Goal: Task Accomplishment & Management: Manage account settings

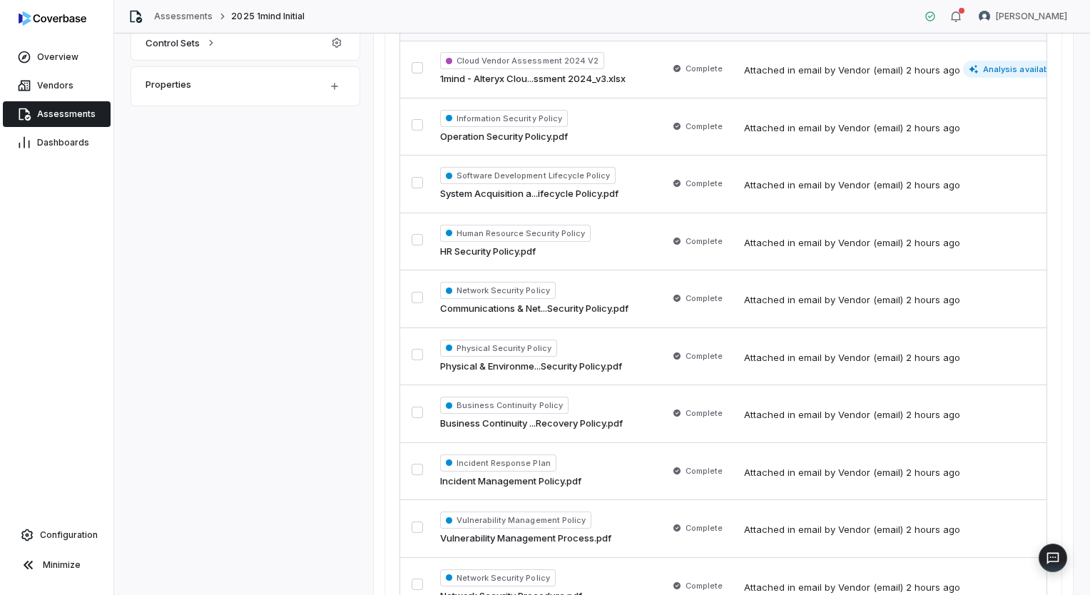
scroll to position [403, 0]
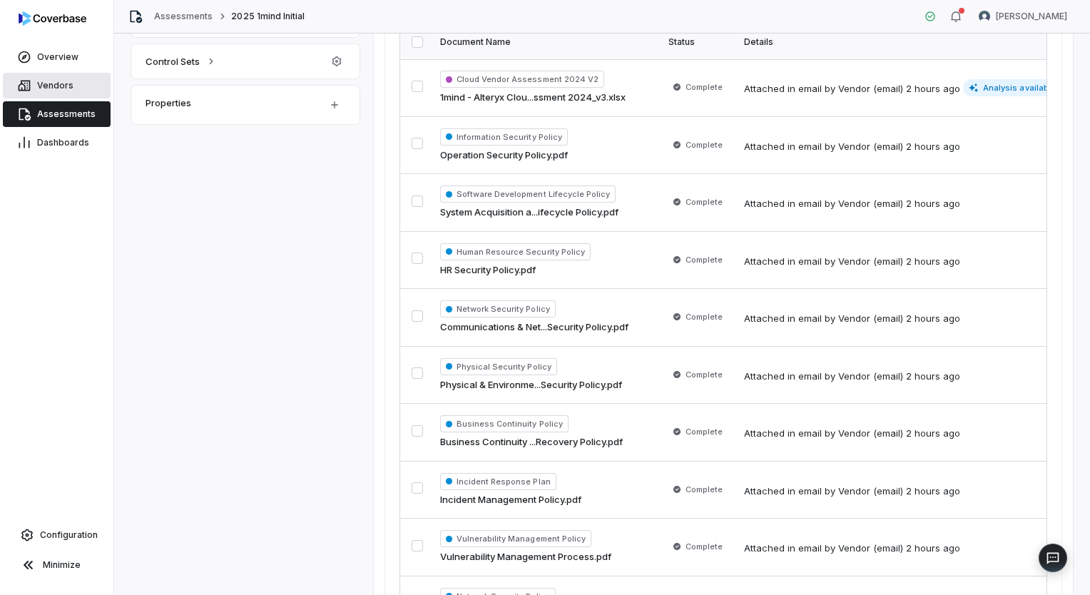
click at [79, 88] on link "Vendors" at bounding box center [57, 86] width 108 height 26
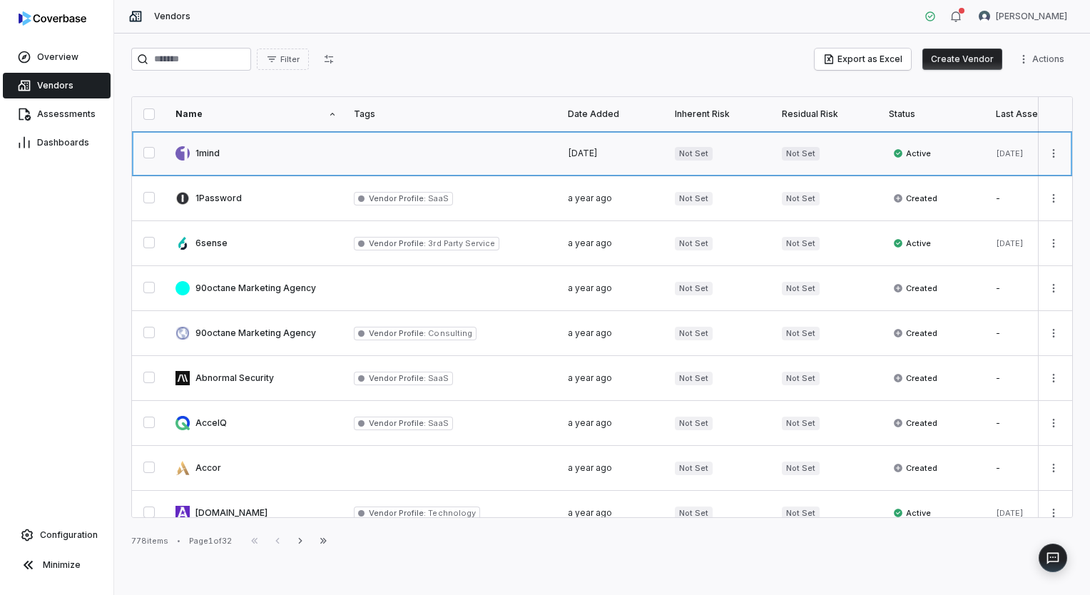
click at [243, 162] on link at bounding box center [256, 153] width 178 height 44
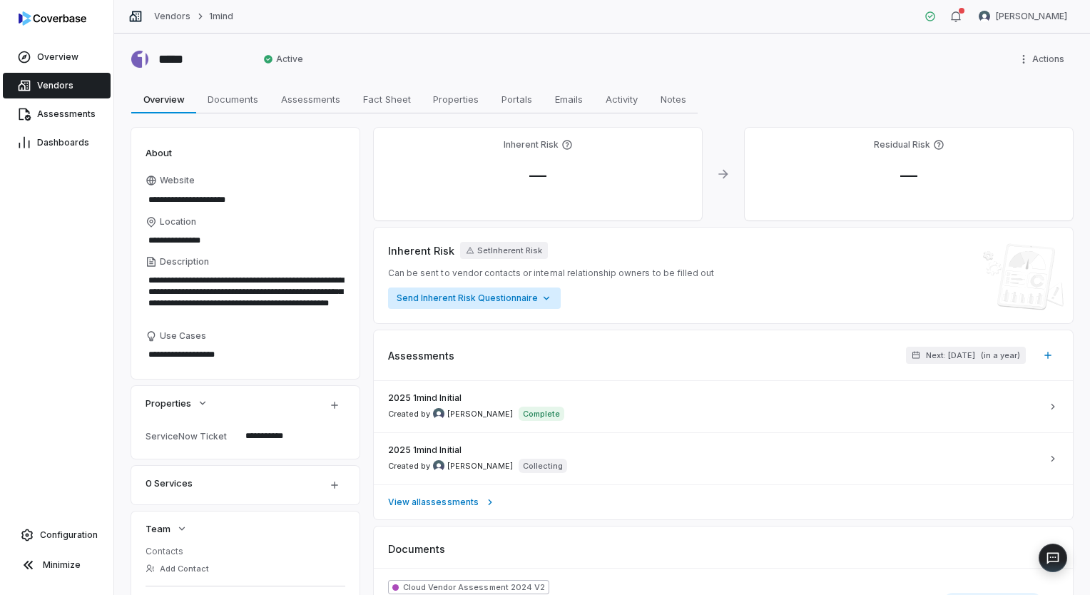
scroll to position [143, 0]
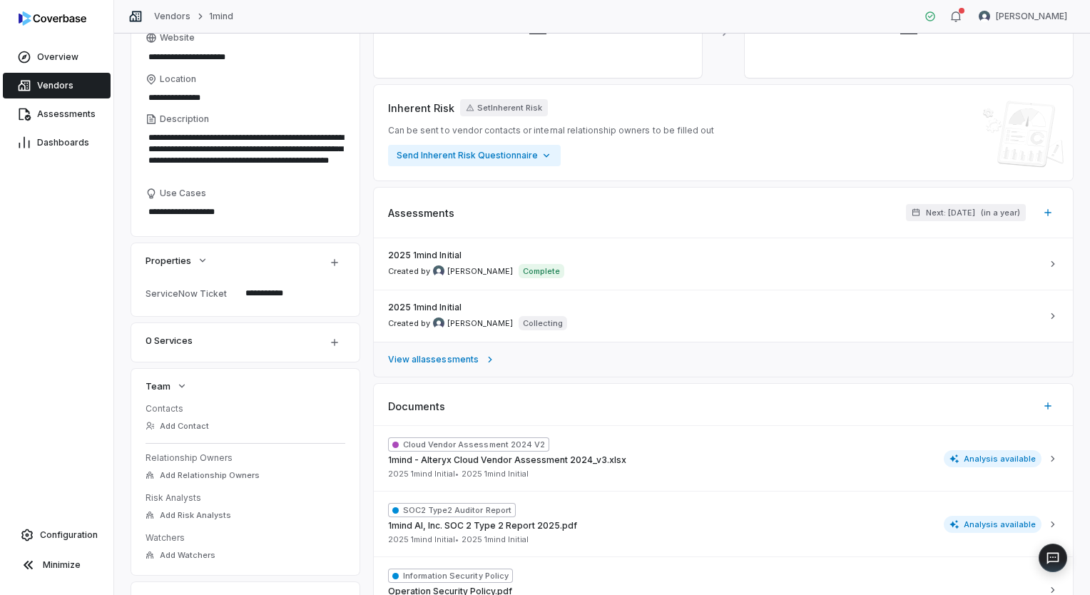
click at [439, 357] on span "View all assessments" at bounding box center [433, 359] width 91 height 11
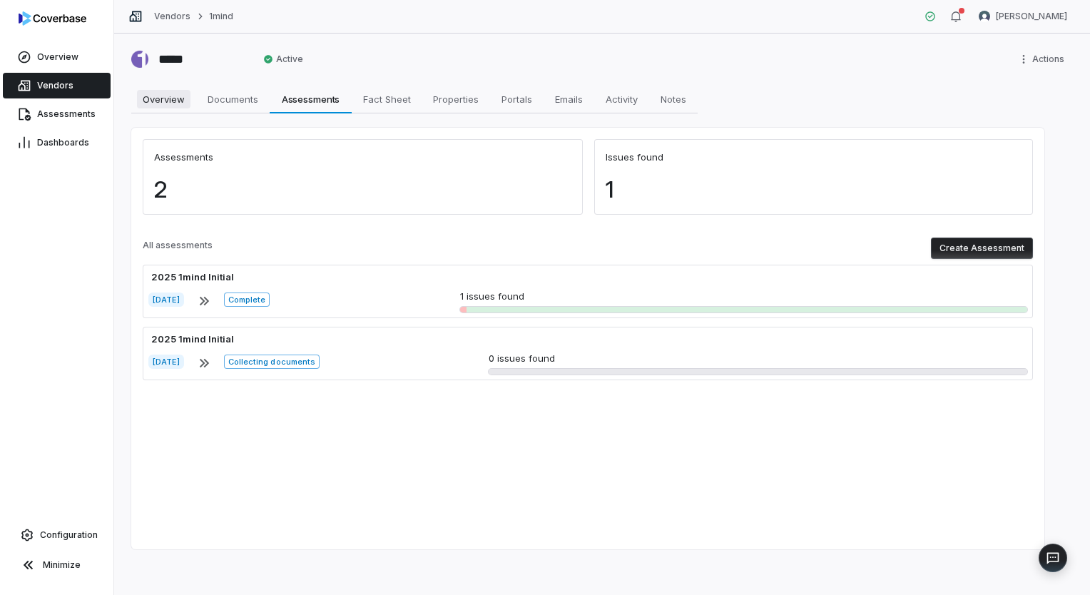
click at [161, 110] on link "Overview Overview" at bounding box center [163, 99] width 65 height 29
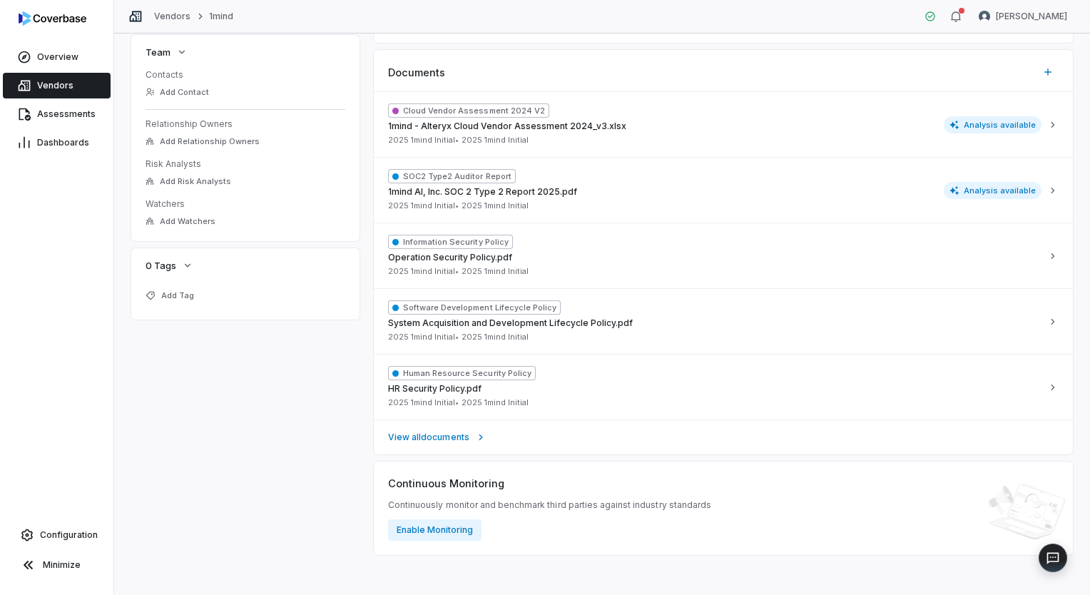
scroll to position [480, 0]
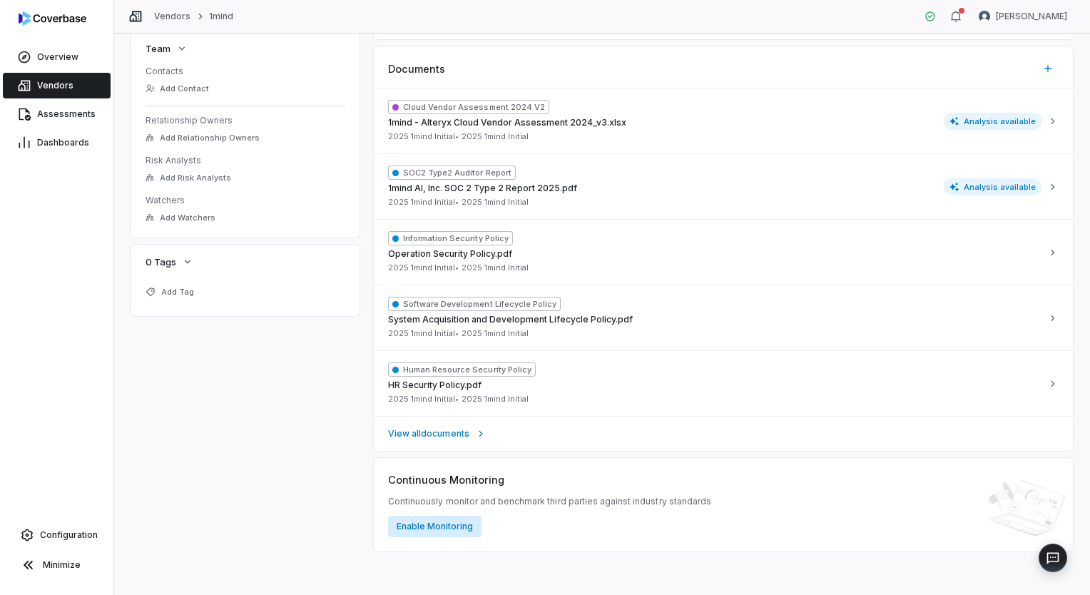
click at [442, 530] on button "Enable Monitoring" at bounding box center [434, 526] width 93 height 21
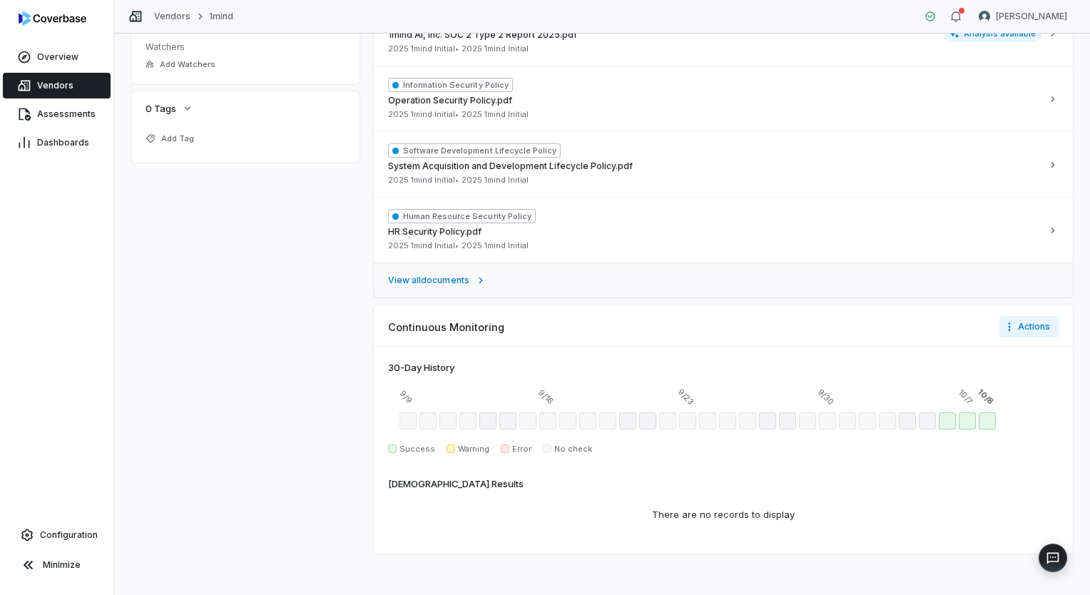
scroll to position [635, 0]
click at [1006, 324] on html "**********" at bounding box center [545, 297] width 1090 height 595
click at [1011, 349] on div "Configure notifications" at bounding box center [1018, 354] width 119 height 23
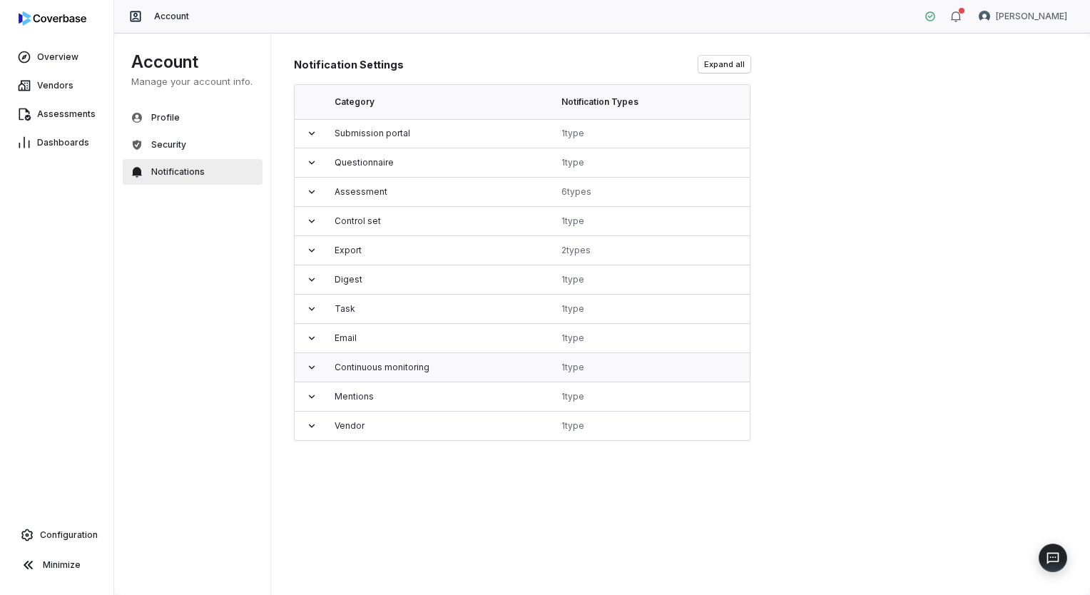
click at [310, 370] on icon at bounding box center [311, 367] width 11 height 11
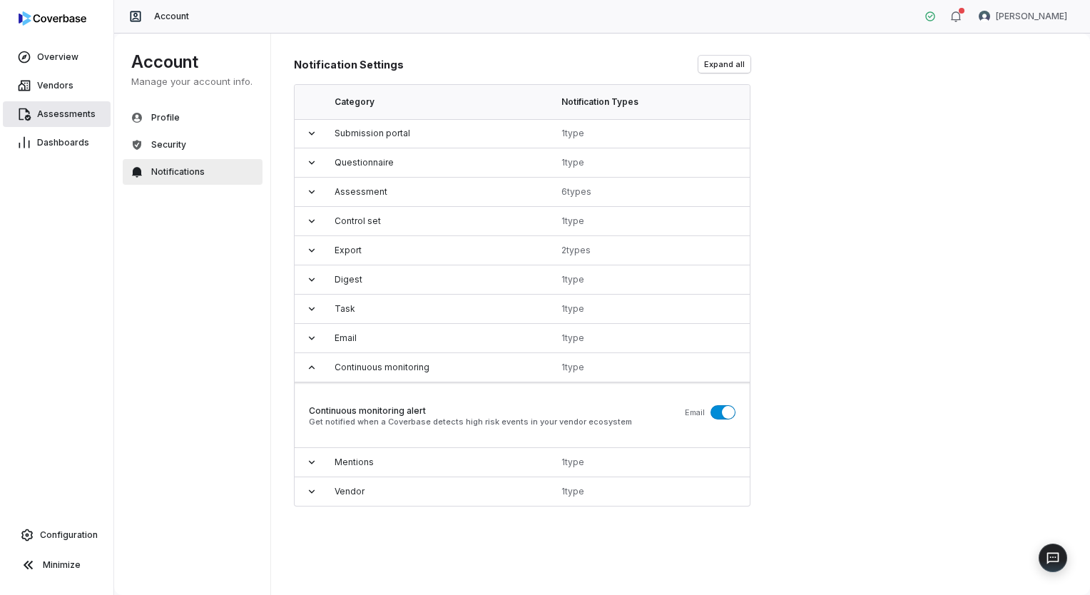
click at [79, 113] on span "Assessments" at bounding box center [66, 113] width 59 height 11
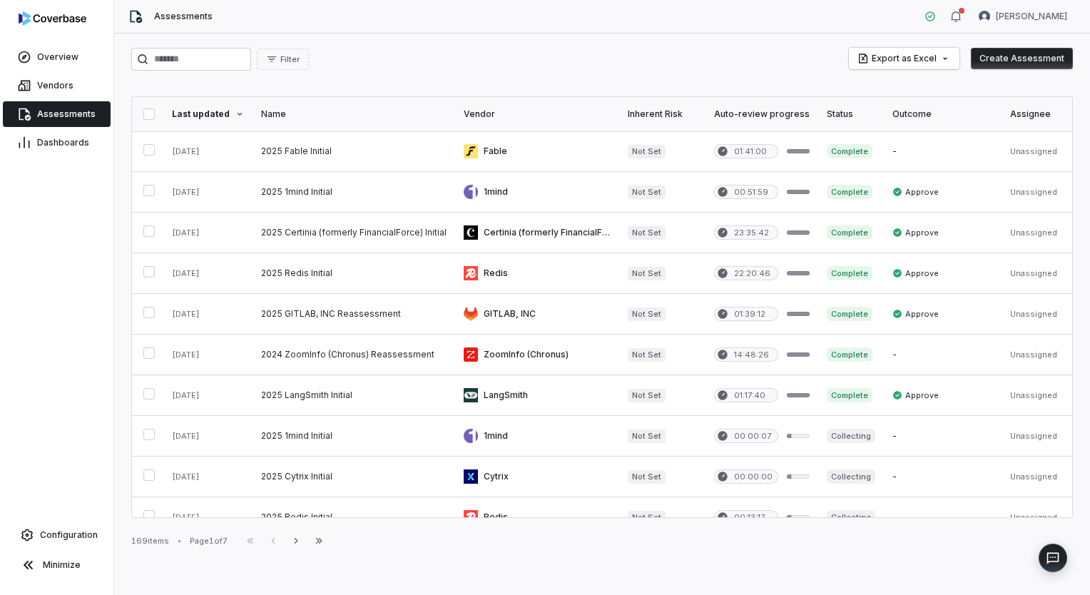
click at [66, 113] on span "Assessments" at bounding box center [66, 113] width 59 height 11
click at [60, 137] on span "Dashboards" at bounding box center [63, 142] width 52 height 11
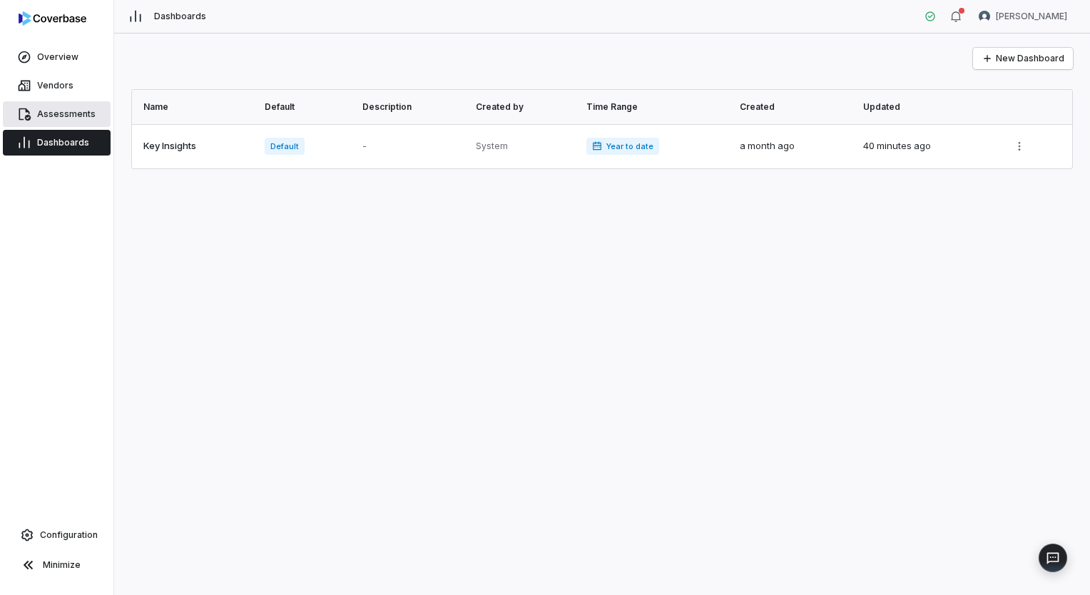
click at [62, 104] on link "Assessments" at bounding box center [57, 114] width 108 height 26
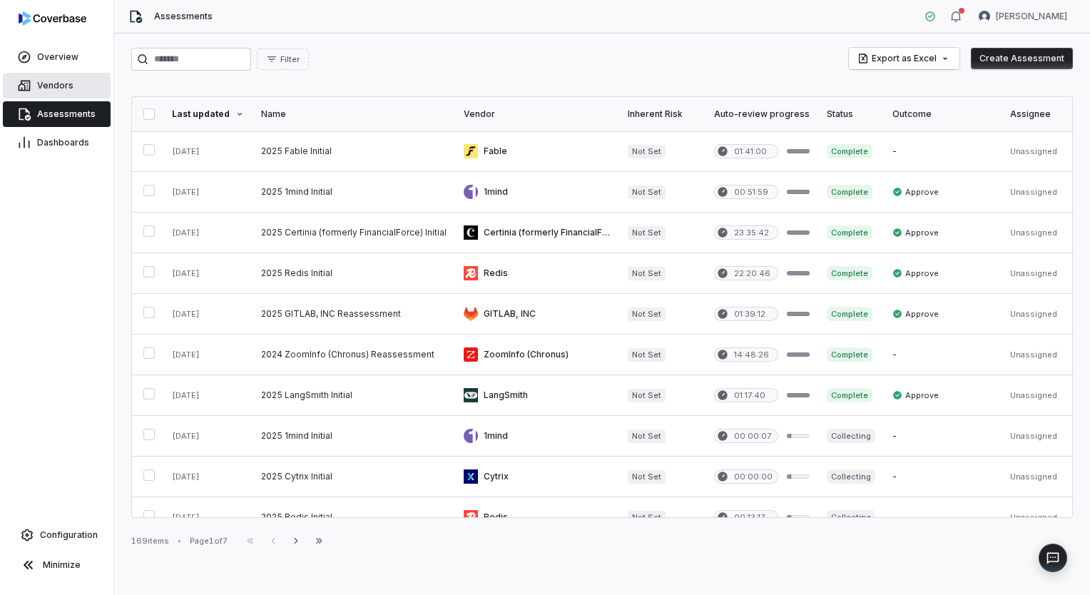
click at [66, 90] on span "Vendors" at bounding box center [55, 85] width 36 height 11
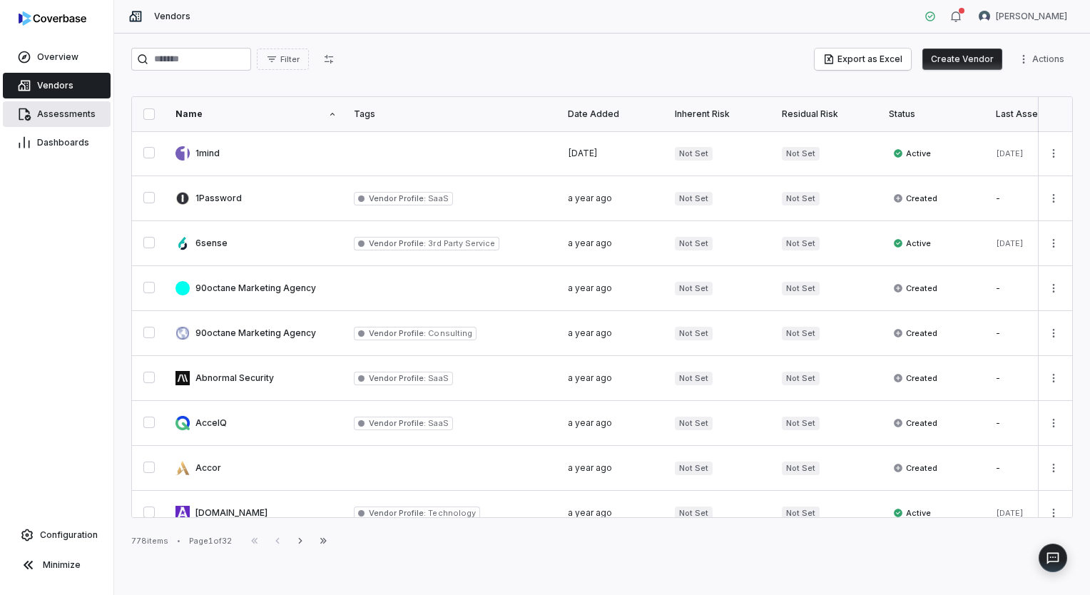
click at [66, 108] on span "Assessments" at bounding box center [66, 113] width 59 height 11
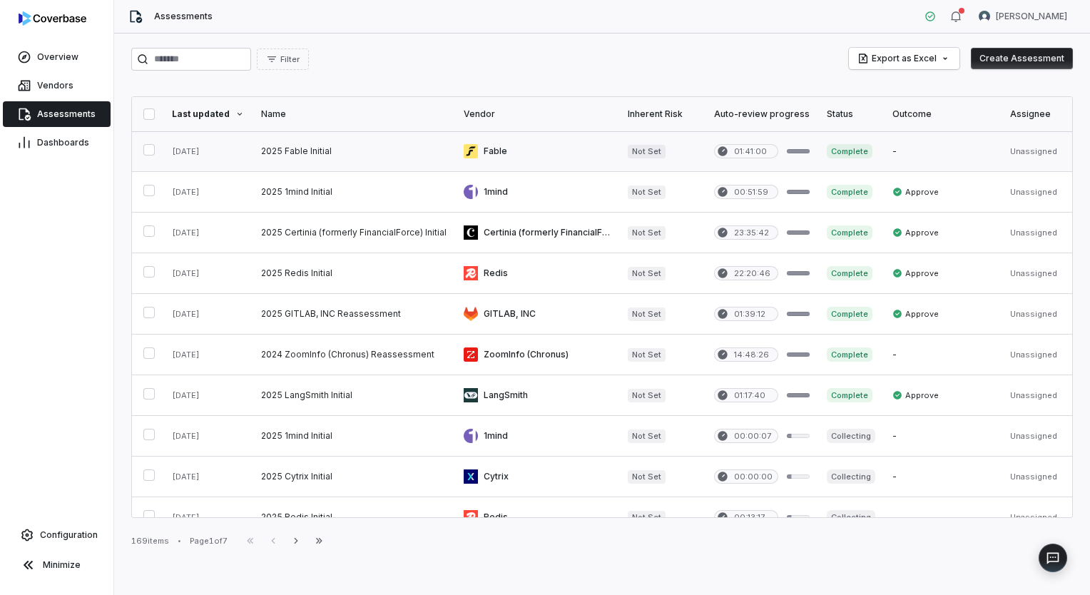
click at [290, 153] on link at bounding box center [354, 151] width 203 height 40
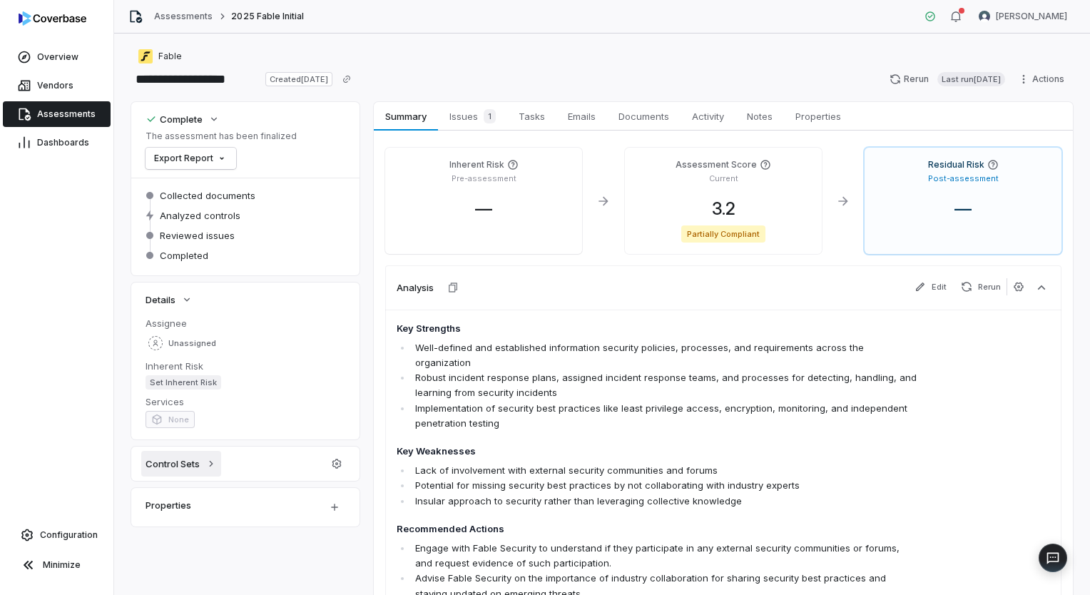
click at [197, 467] on span "Control Sets" at bounding box center [173, 463] width 54 height 13
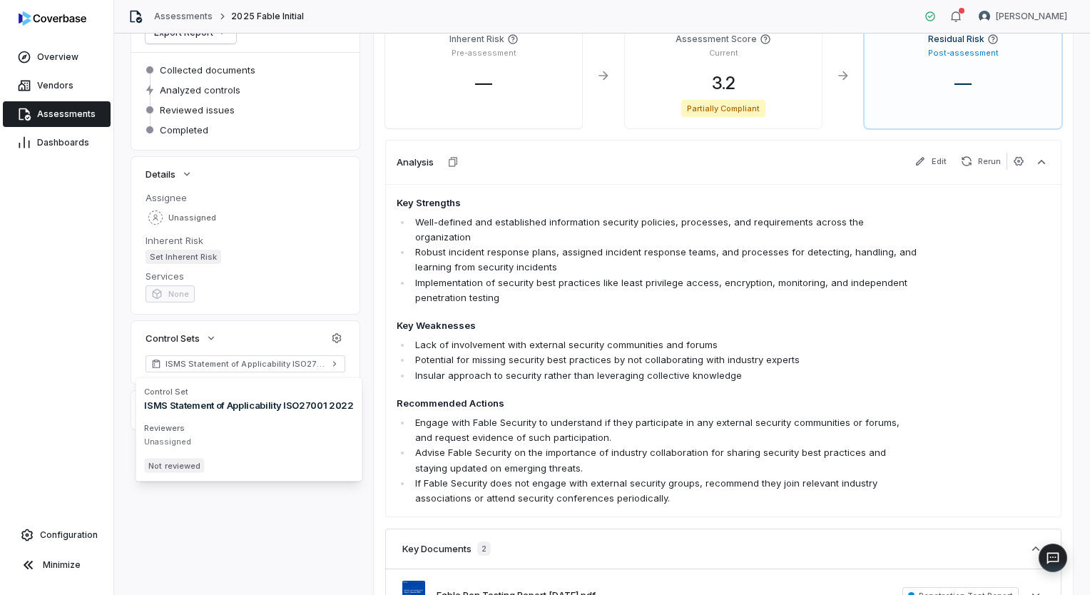
scroll to position [143, 0]
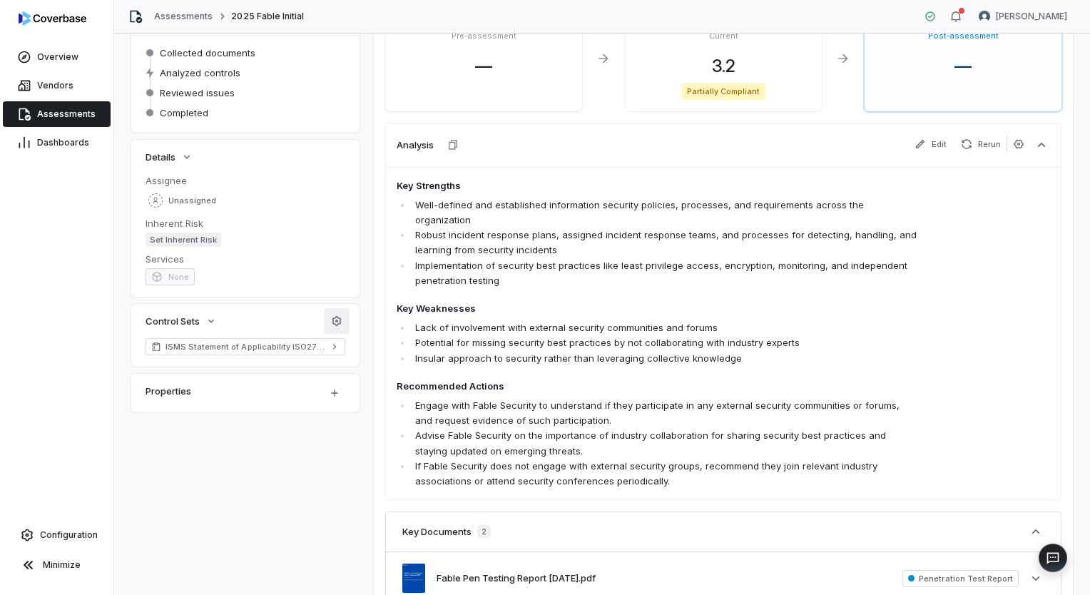
click at [339, 323] on icon "button" at bounding box center [336, 320] width 11 height 11
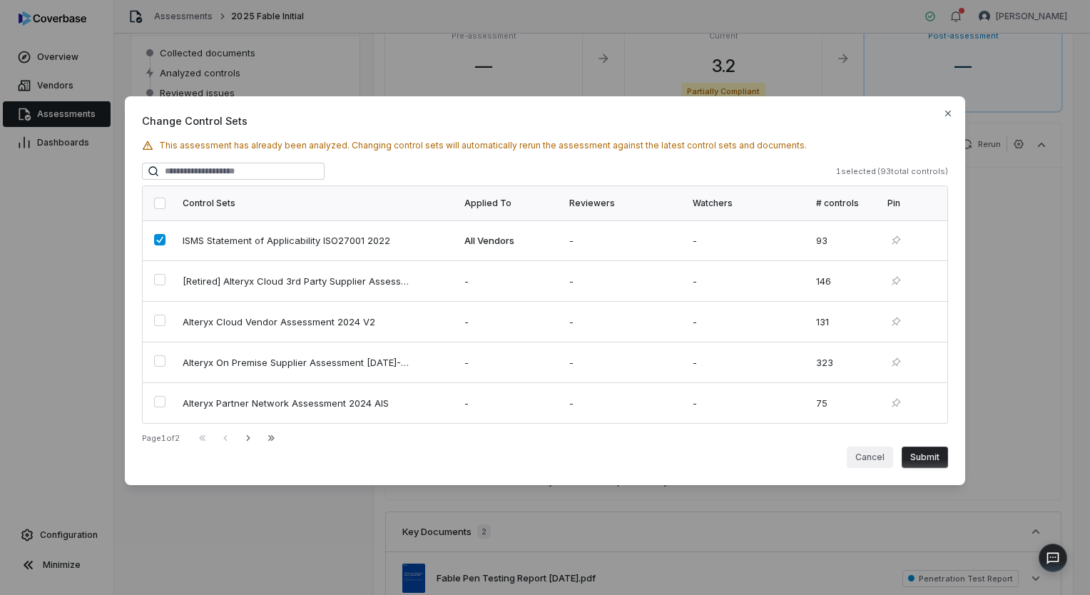
click at [871, 460] on button "Cancel" at bounding box center [870, 457] width 46 height 21
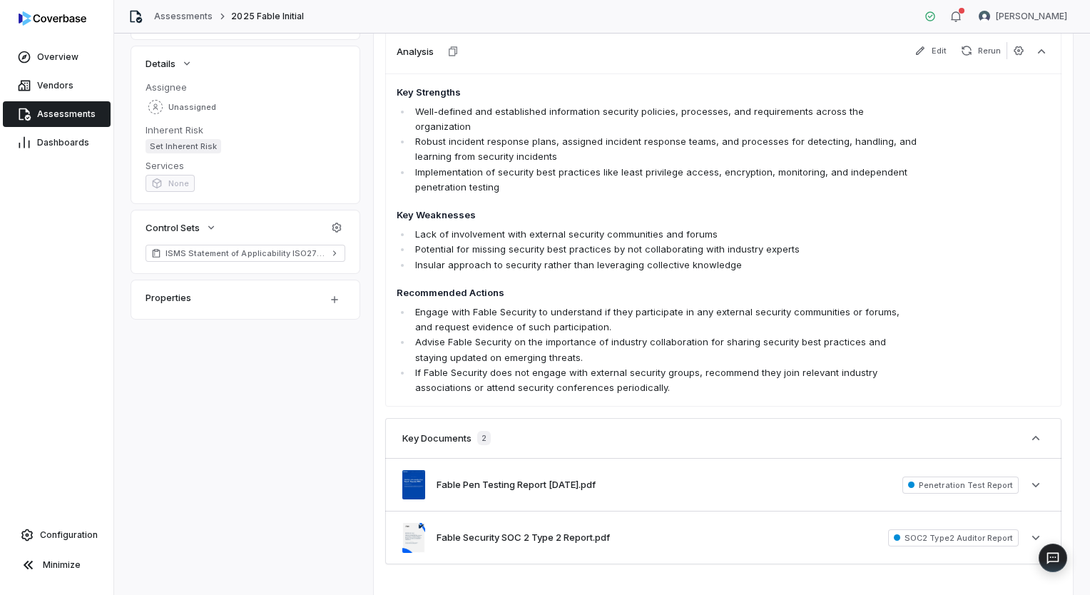
scroll to position [214, 0]
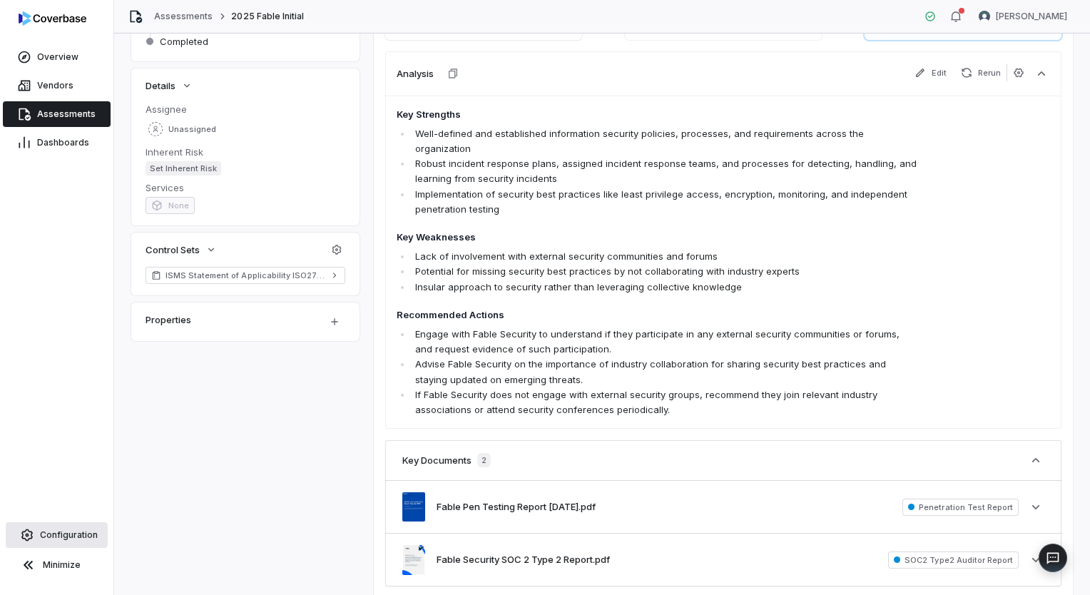
click at [79, 527] on link "Configuration" at bounding box center [57, 535] width 102 height 26
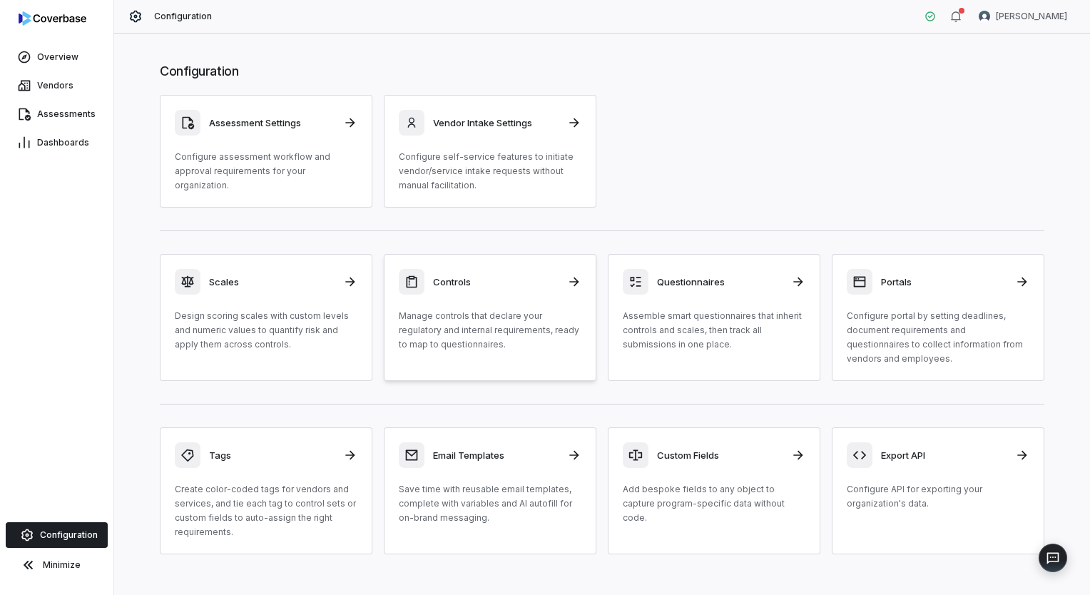
click at [434, 315] on p "Manage controls that declare your regulatory and internal requirements, ready t…" at bounding box center [490, 330] width 183 height 43
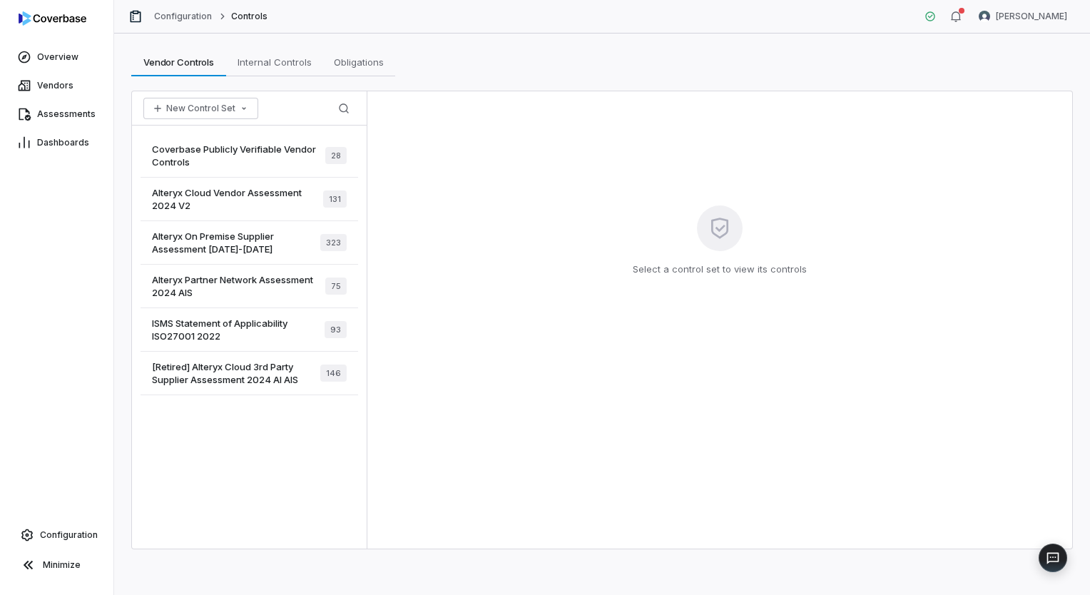
click at [248, 333] on span "ISMS Statement of Applicability ISO27001 2022" at bounding box center [238, 330] width 173 height 26
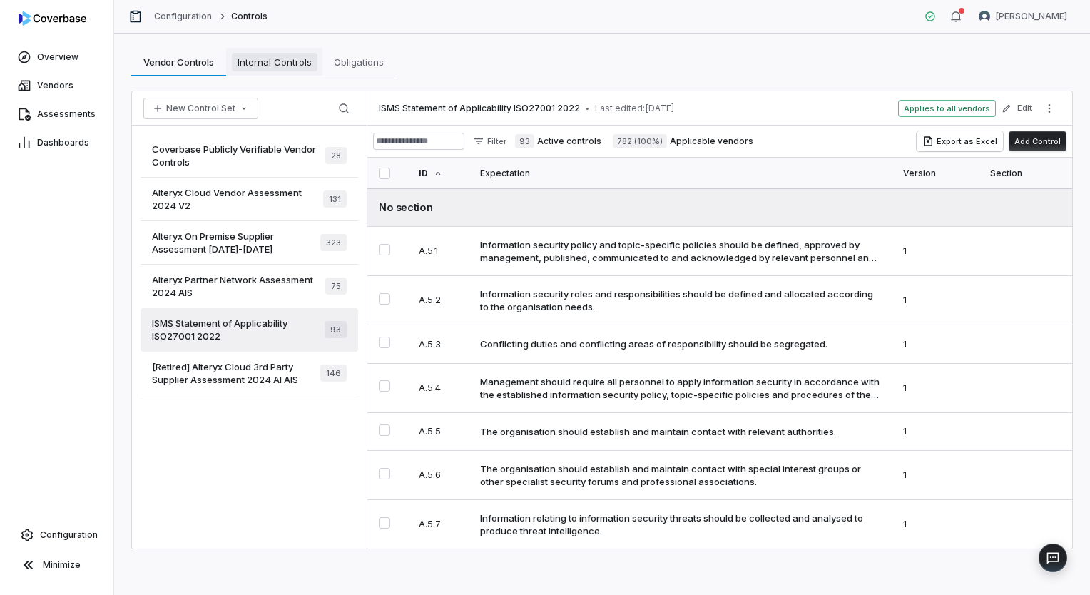
click at [277, 61] on span "Internal Controls" at bounding box center [275, 62] width 86 height 19
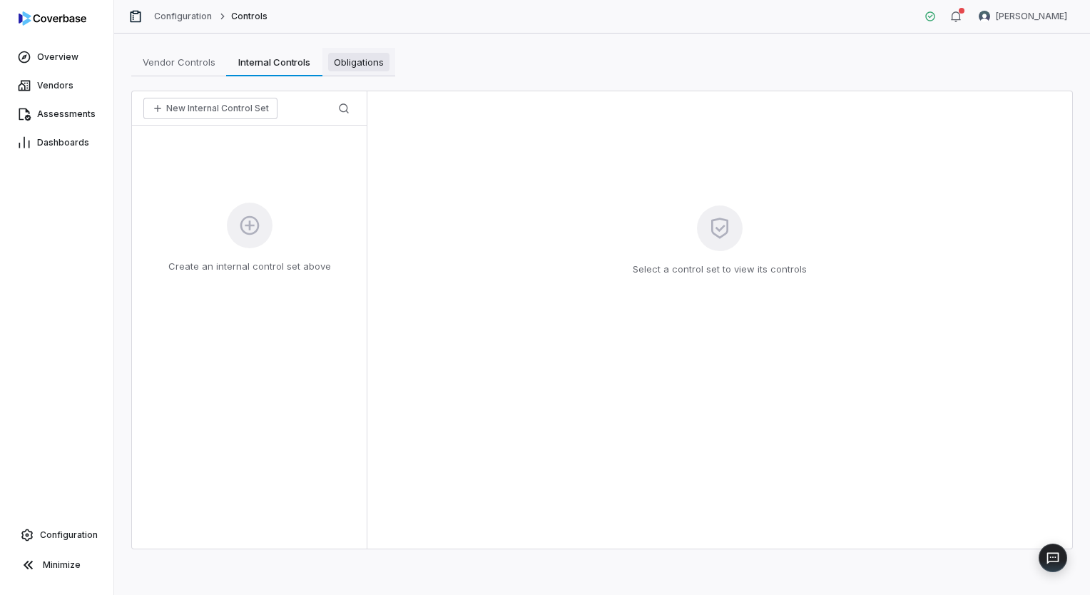
click at [358, 63] on span "Obligations" at bounding box center [358, 62] width 61 height 19
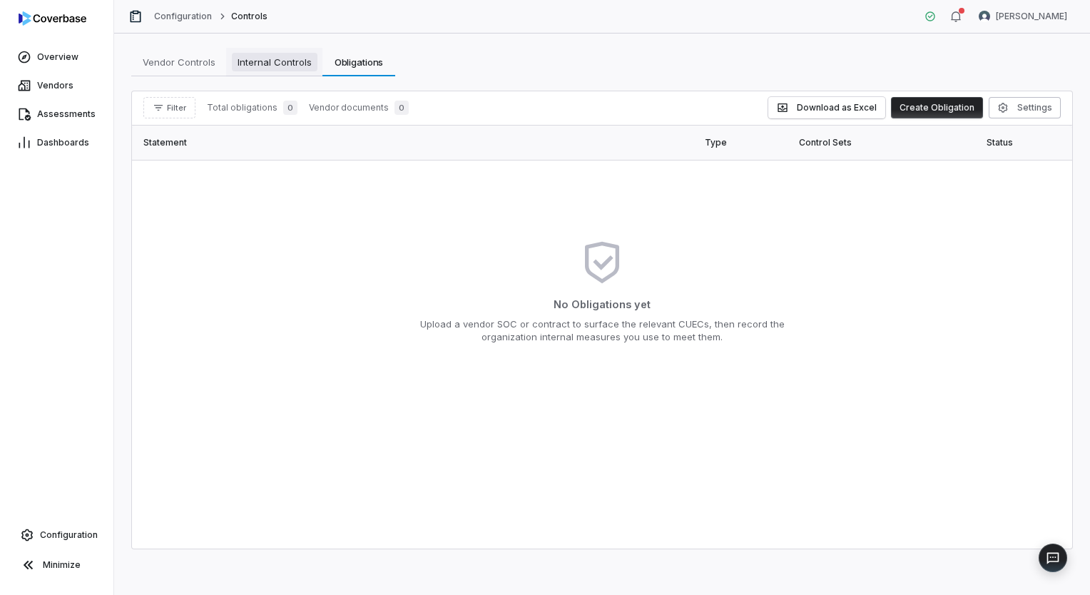
click at [288, 65] on span "Internal Controls" at bounding box center [275, 62] width 86 height 19
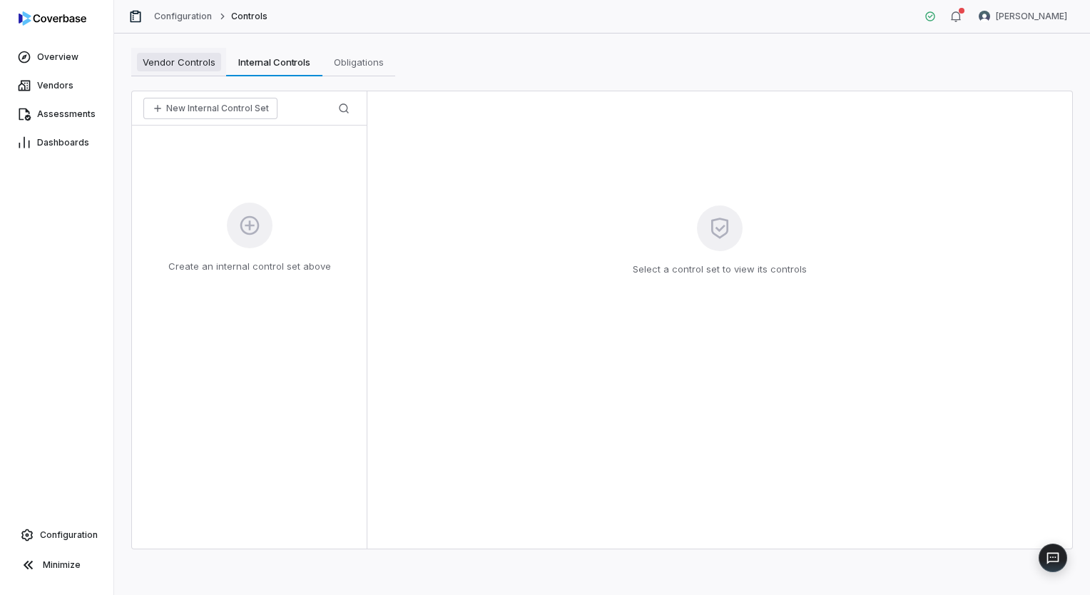
click at [217, 64] on span "Vendor Controls" at bounding box center [179, 62] width 84 height 19
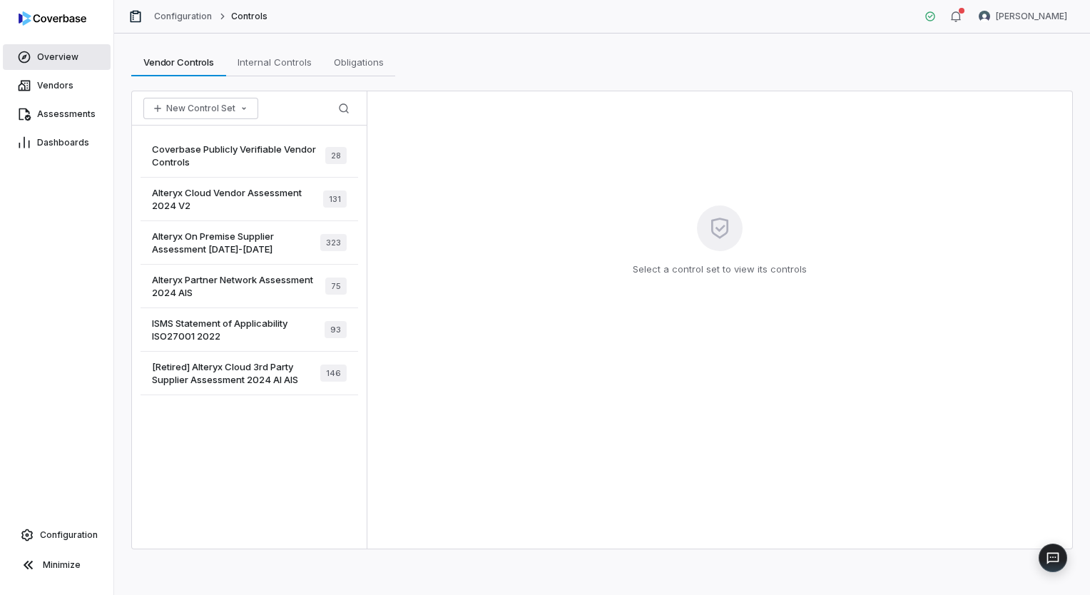
click at [61, 58] on span "Overview" at bounding box center [57, 56] width 41 height 11
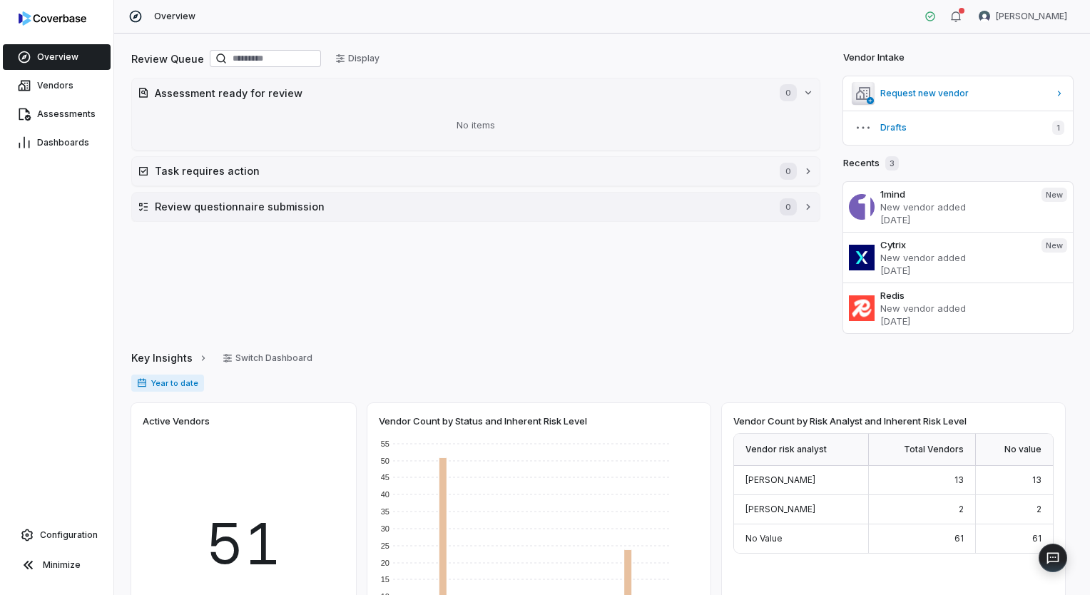
click at [200, 206] on h2 "Review questionnaire submission" at bounding box center [460, 206] width 611 height 15
click at [200, 179] on button "Task requires action 0" at bounding box center [476, 171] width 688 height 29
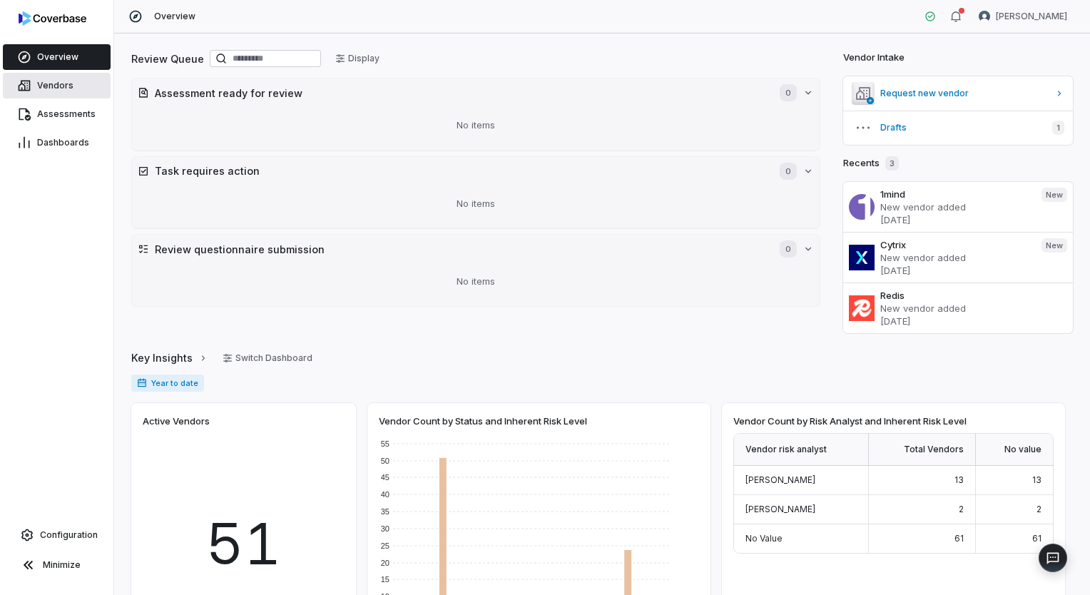
click at [83, 84] on link "Vendors" at bounding box center [57, 86] width 108 height 26
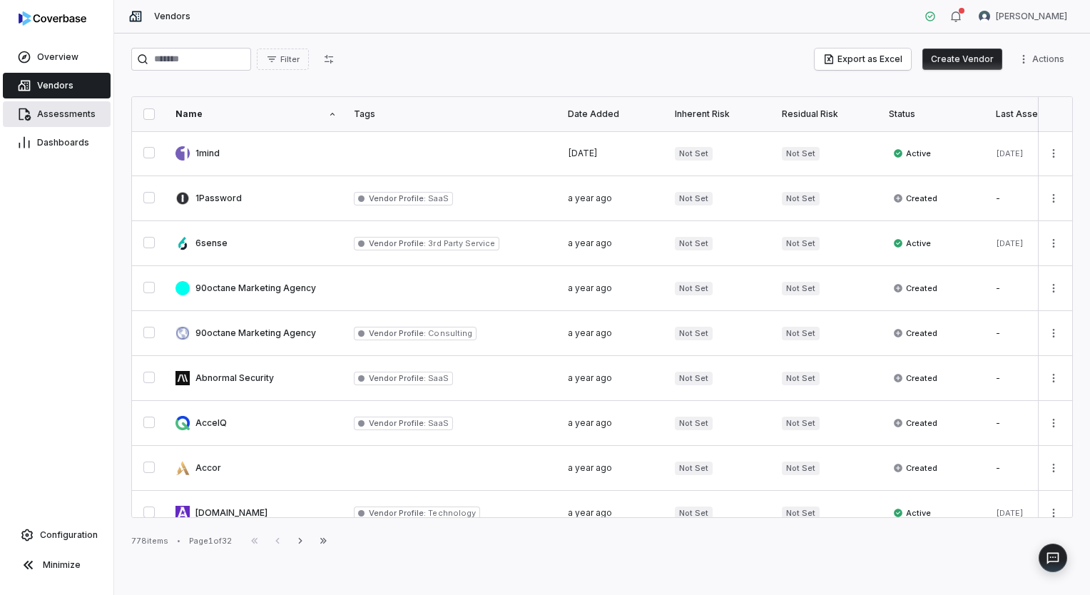
click at [69, 113] on span "Assessments" at bounding box center [66, 113] width 59 height 11
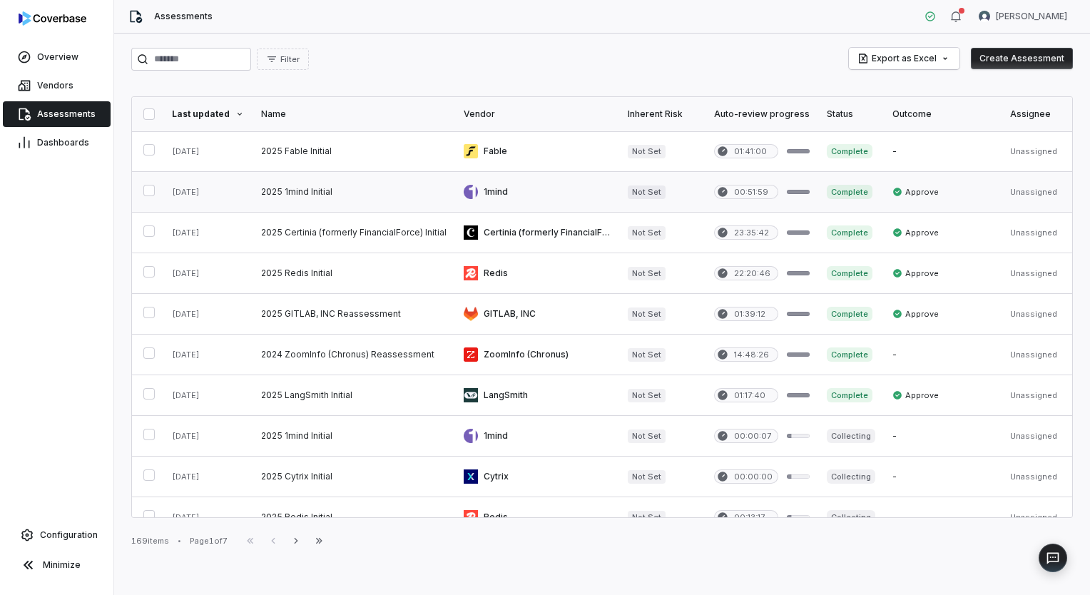
click at [314, 189] on link at bounding box center [354, 192] width 203 height 40
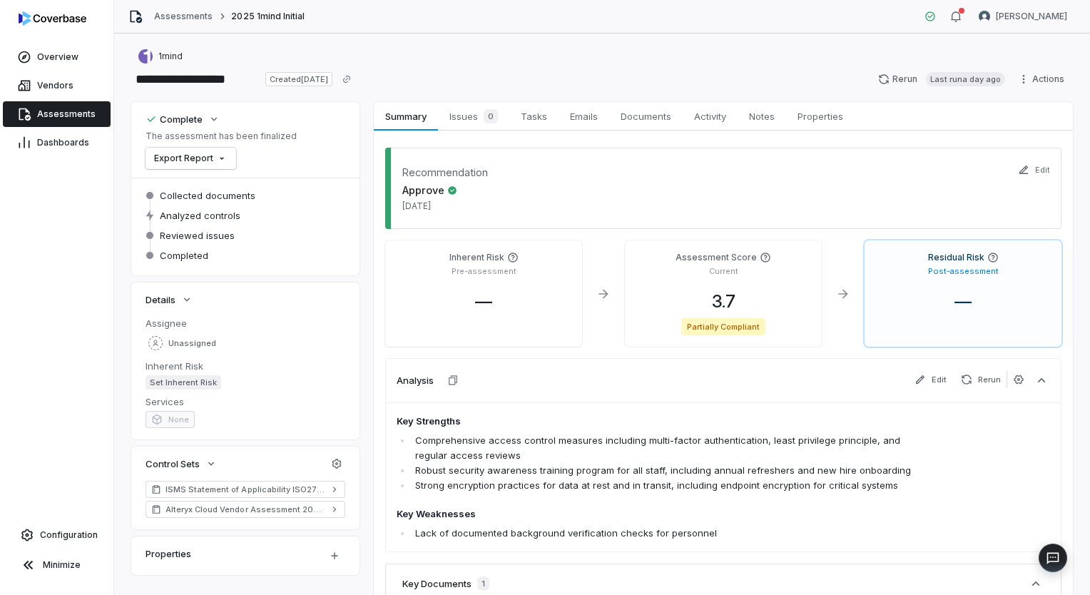
click at [74, 113] on span "Assessments" at bounding box center [66, 113] width 59 height 11
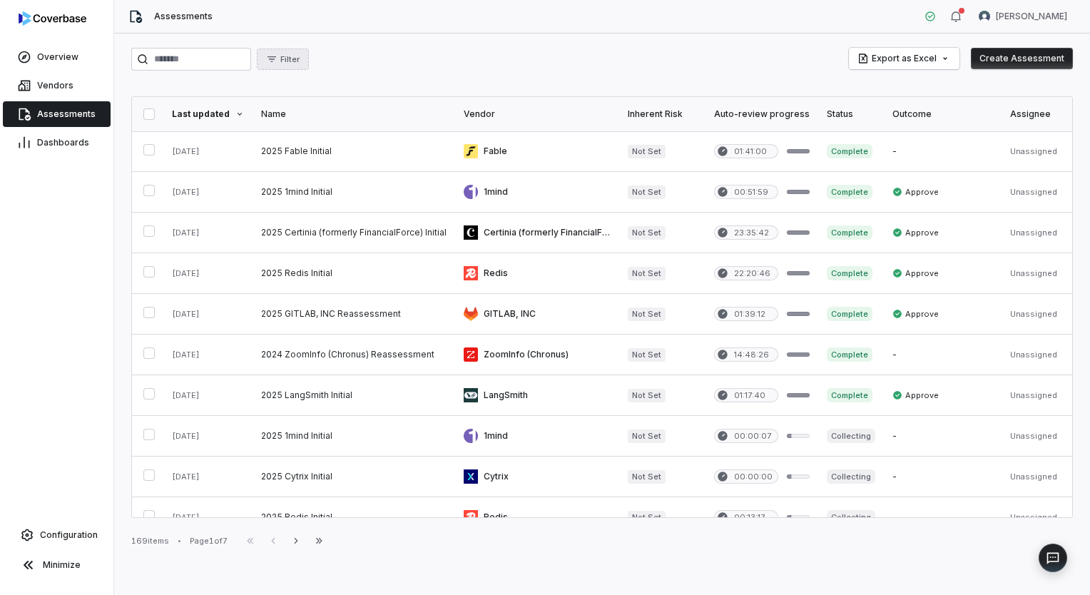
click at [300, 54] on span "Filter" at bounding box center [289, 59] width 19 height 11
click at [472, 64] on div "Filter Export as Excel Create Assessment" at bounding box center [602, 59] width 942 height 23
click at [251, 62] on input "search" at bounding box center [191, 59] width 120 height 23
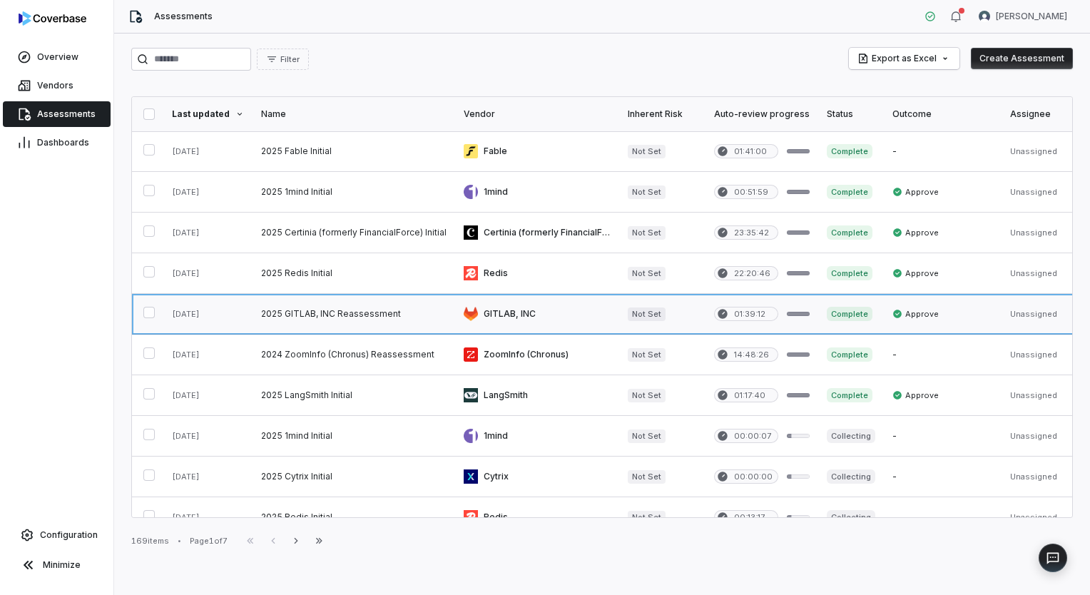
click at [300, 307] on link at bounding box center [354, 314] width 203 height 40
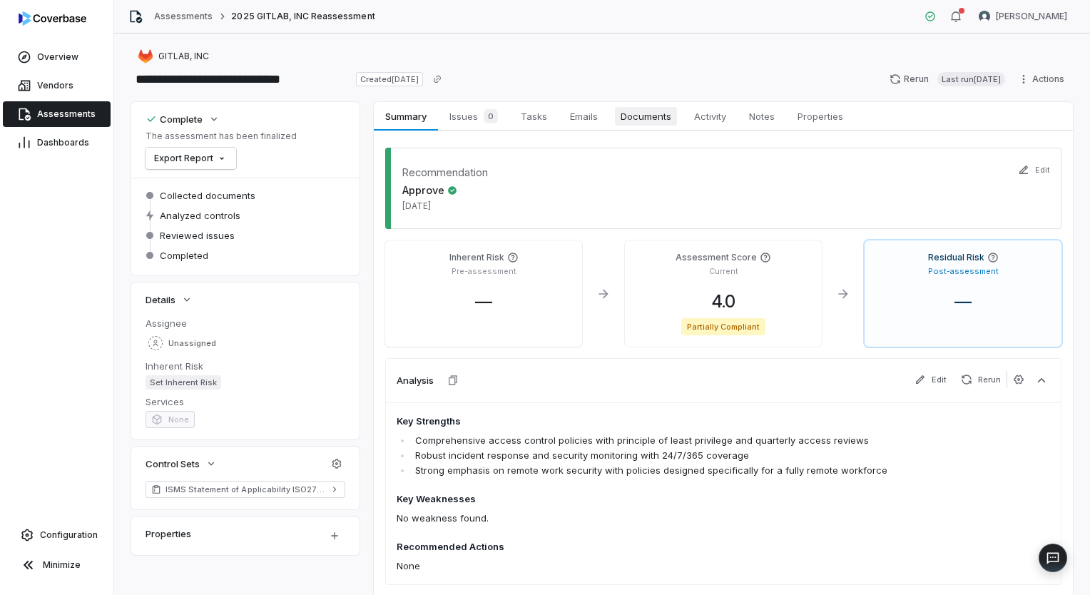
click at [659, 112] on span "Documents" at bounding box center [646, 116] width 62 height 19
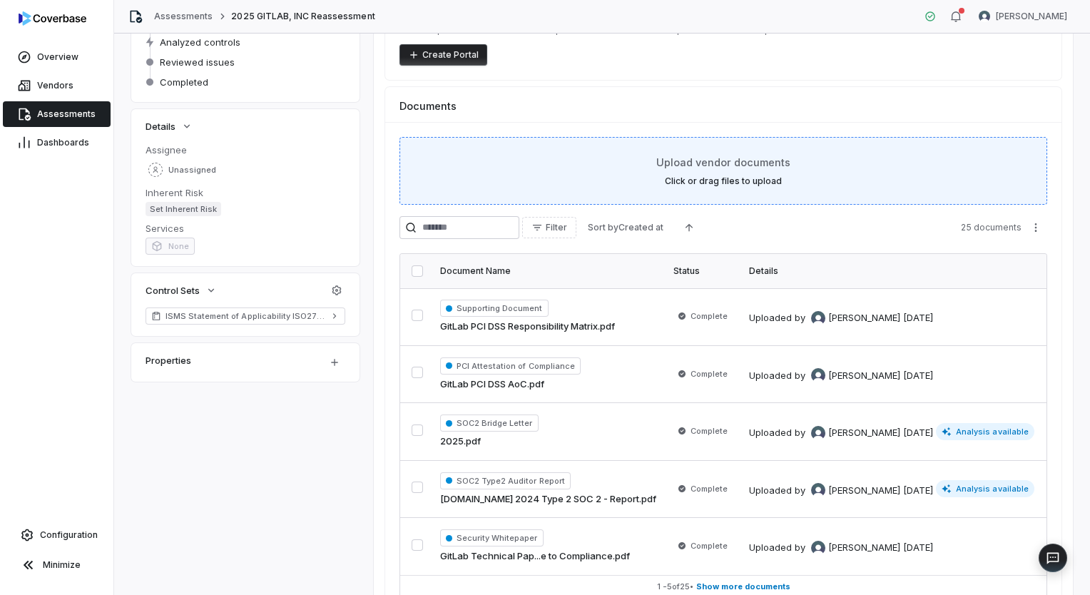
scroll to position [214, 0]
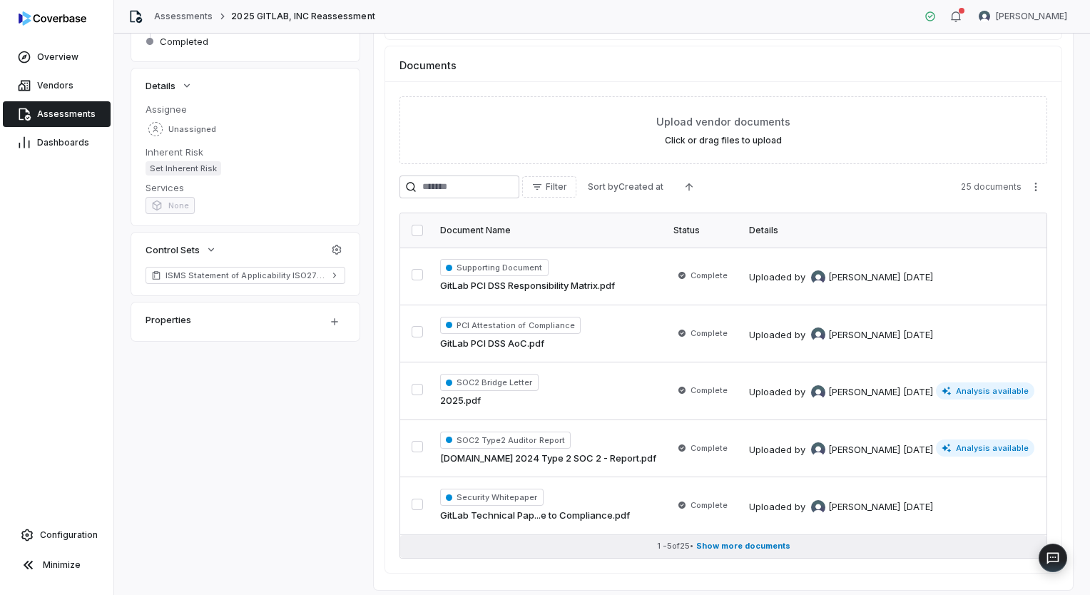
click at [739, 550] on button "1 - 5 of 25 • Show more documents" at bounding box center [723, 546] width 647 height 23
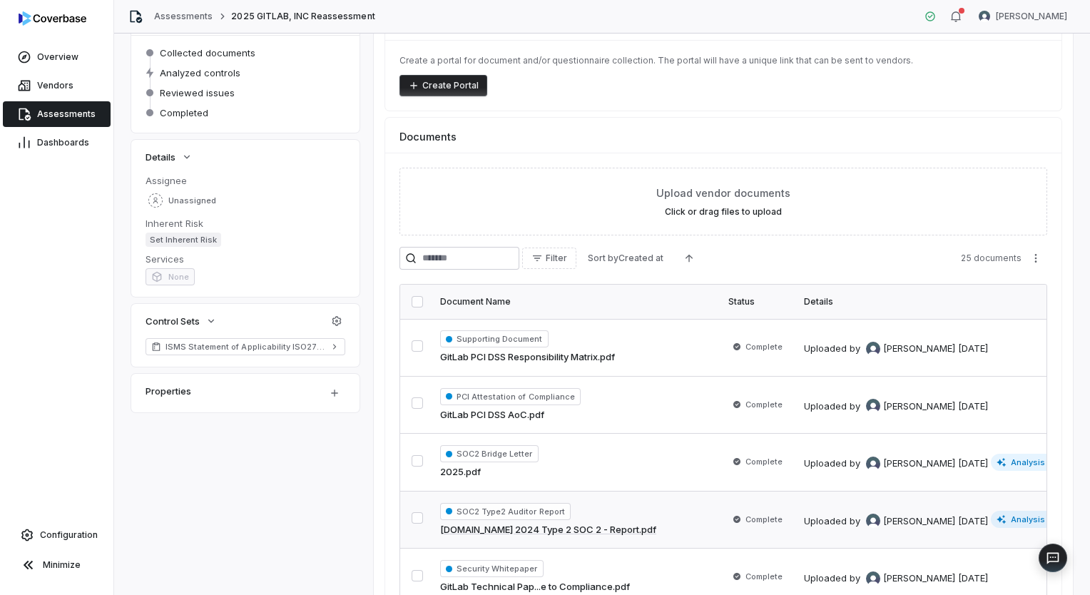
scroll to position [0, 0]
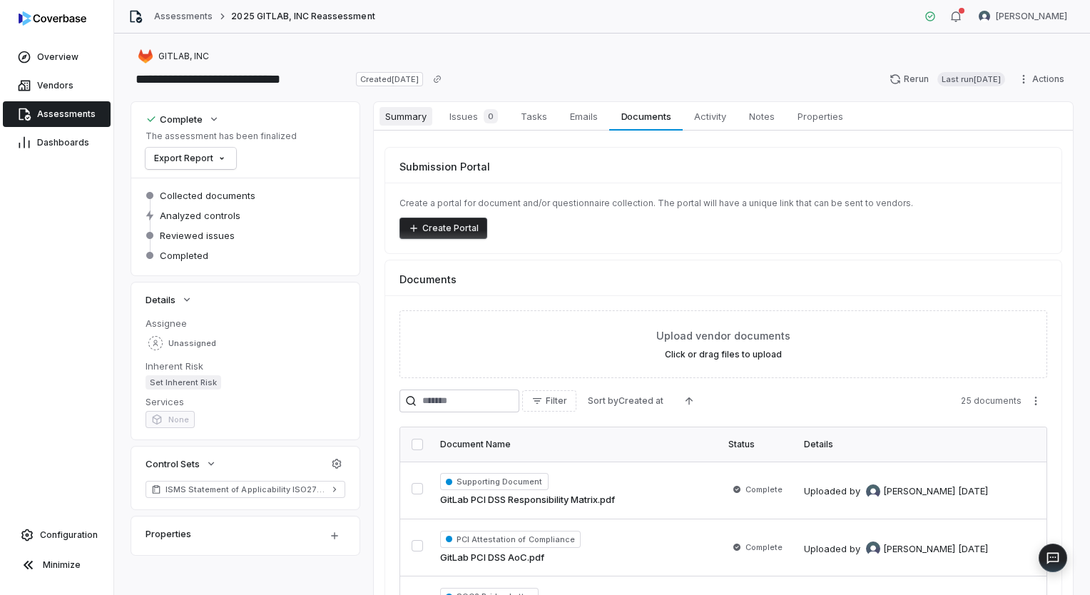
click at [405, 119] on span "Summary" at bounding box center [406, 116] width 53 height 19
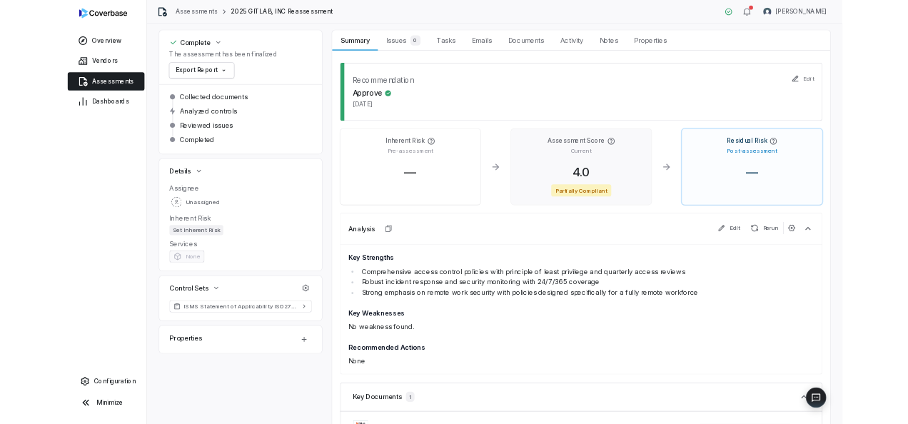
scroll to position [143, 0]
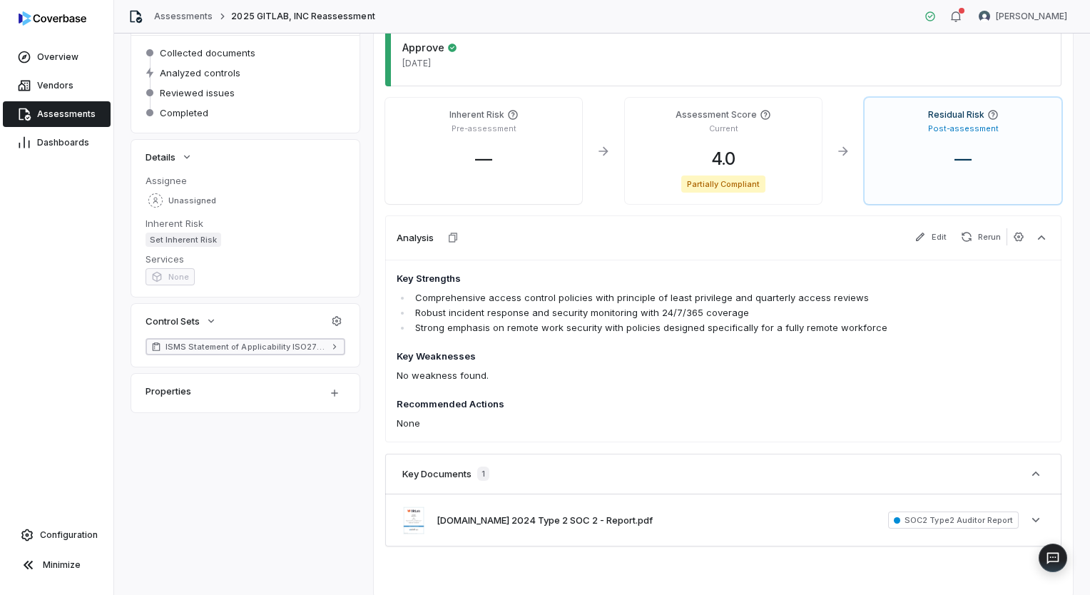
click at [333, 346] on icon at bounding box center [335, 347] width 10 height 10
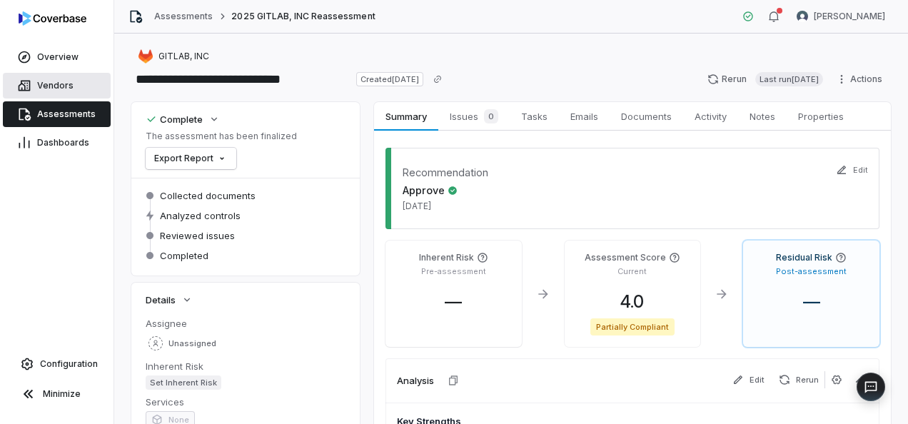
click at [41, 82] on span "Vendors" at bounding box center [55, 85] width 36 height 11
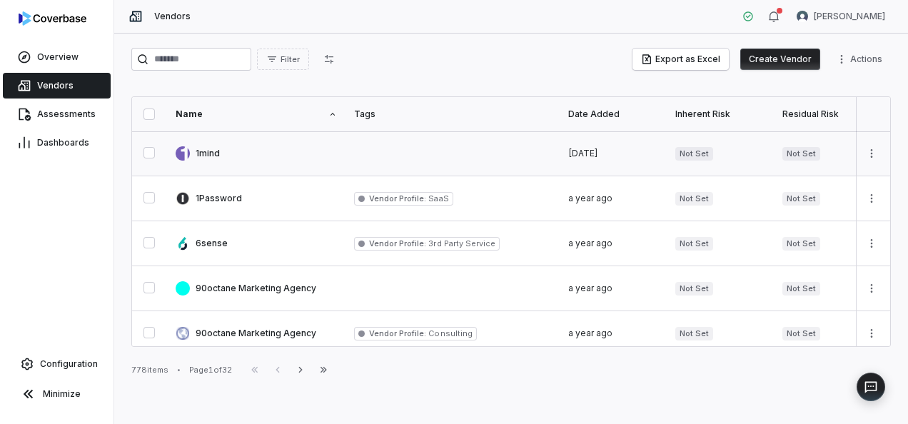
click at [280, 157] on link at bounding box center [256, 153] width 178 height 44
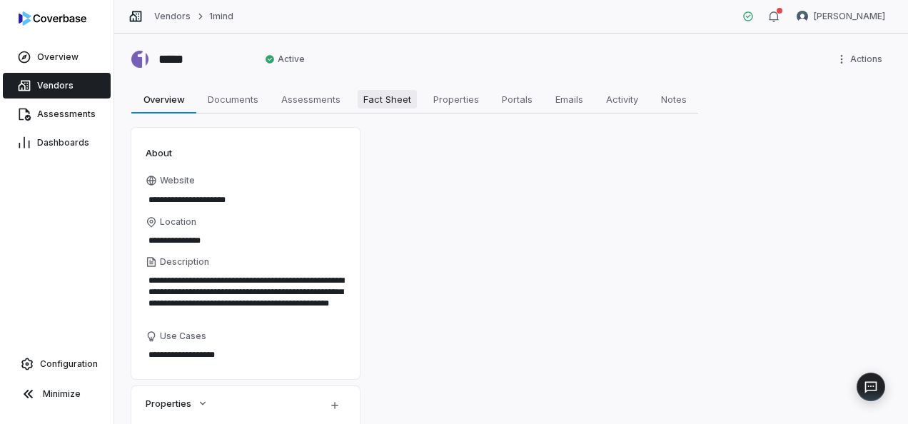
click at [400, 104] on span "Fact Sheet" at bounding box center [387, 99] width 59 height 19
type textarea "*"
